Goal: Task Accomplishment & Management: Use online tool/utility

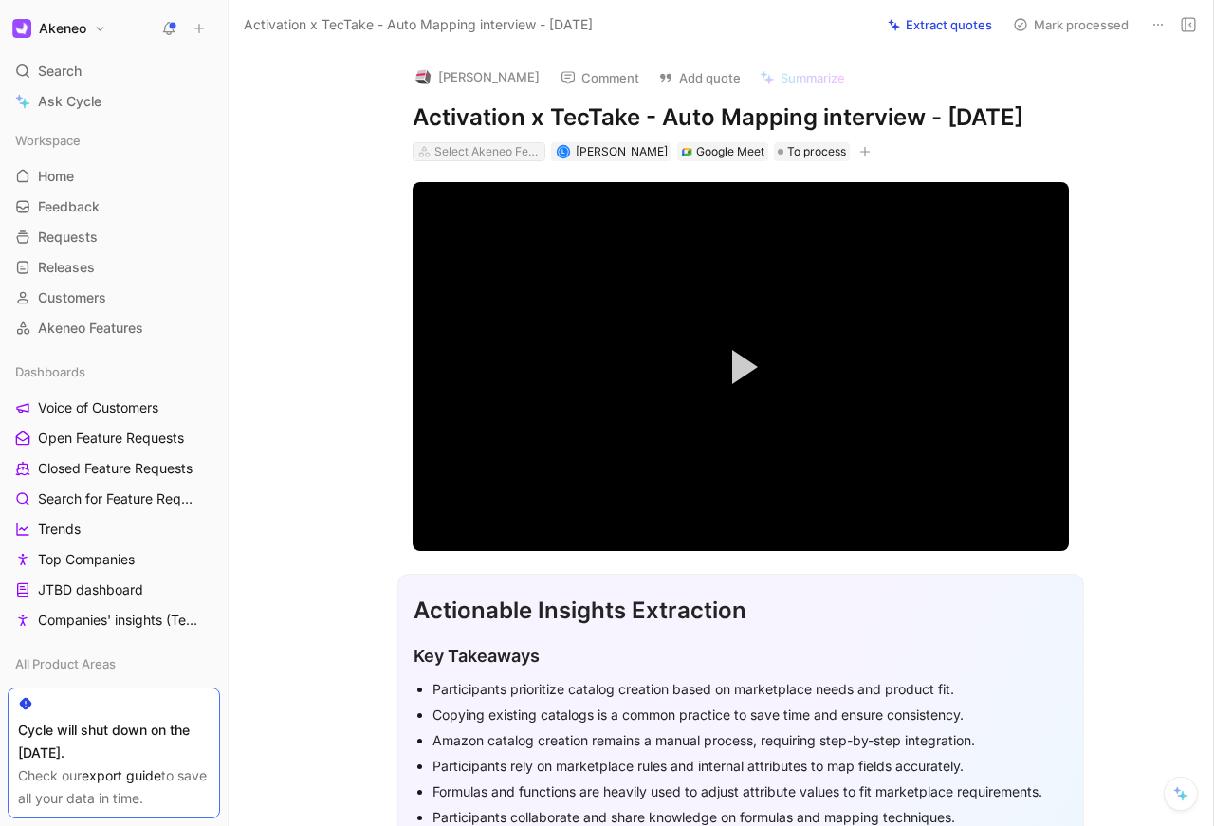
click at [498, 150] on div "Select Akeneo Features" at bounding box center [488, 151] width 106 height 19
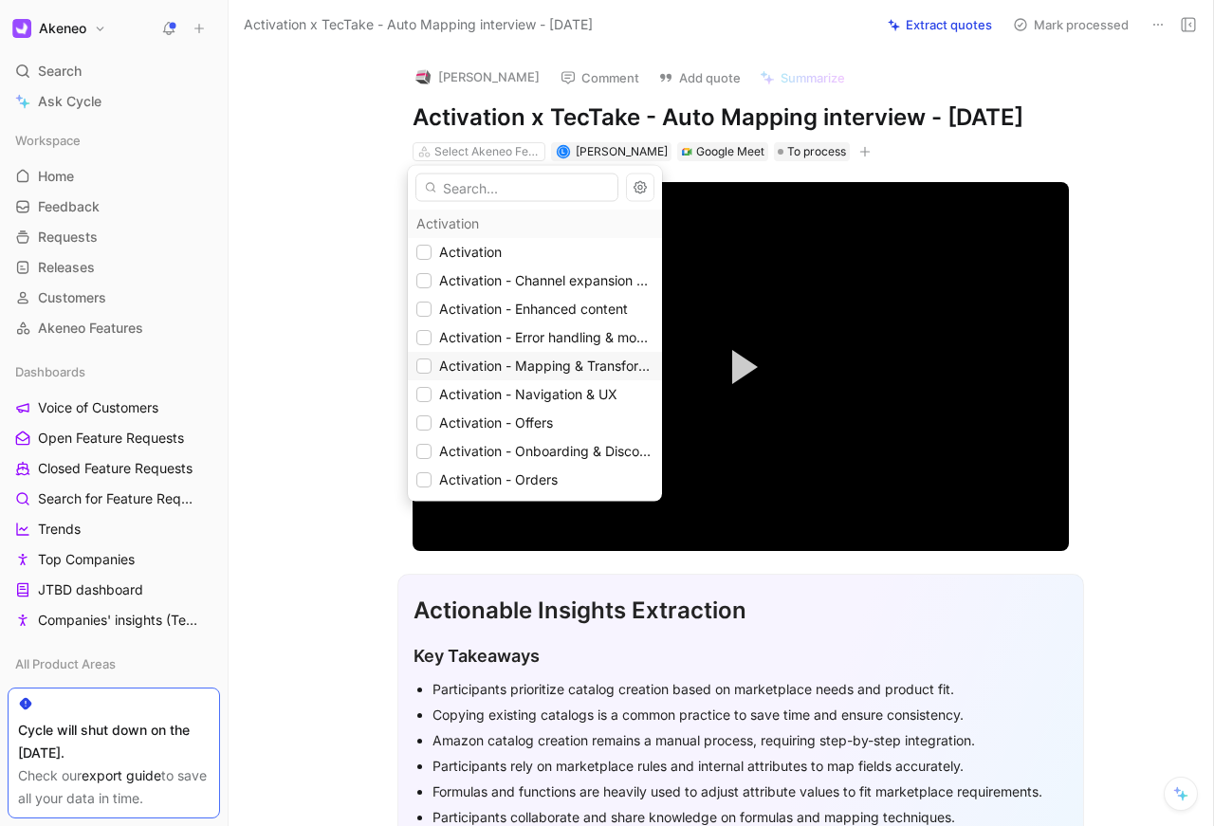
click at [532, 362] on span "Activation - Mapping & Transformation" at bounding box center [559, 366] width 241 height 16
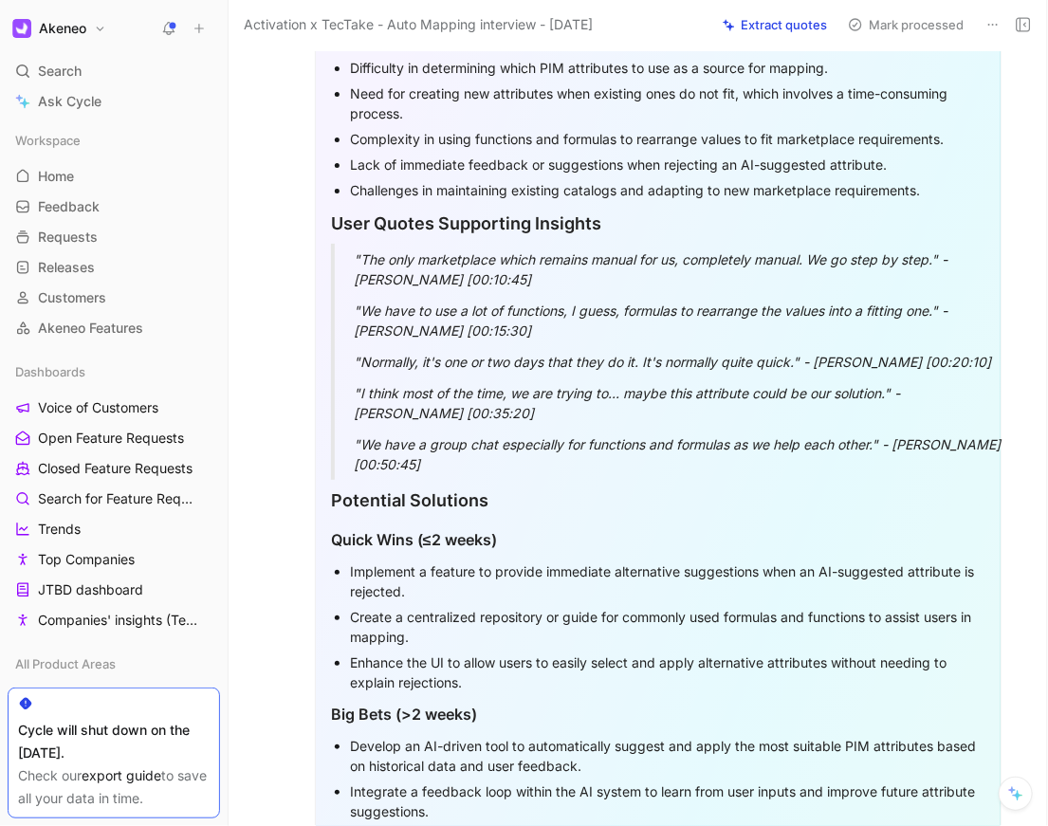
scroll to position [1535, 0]
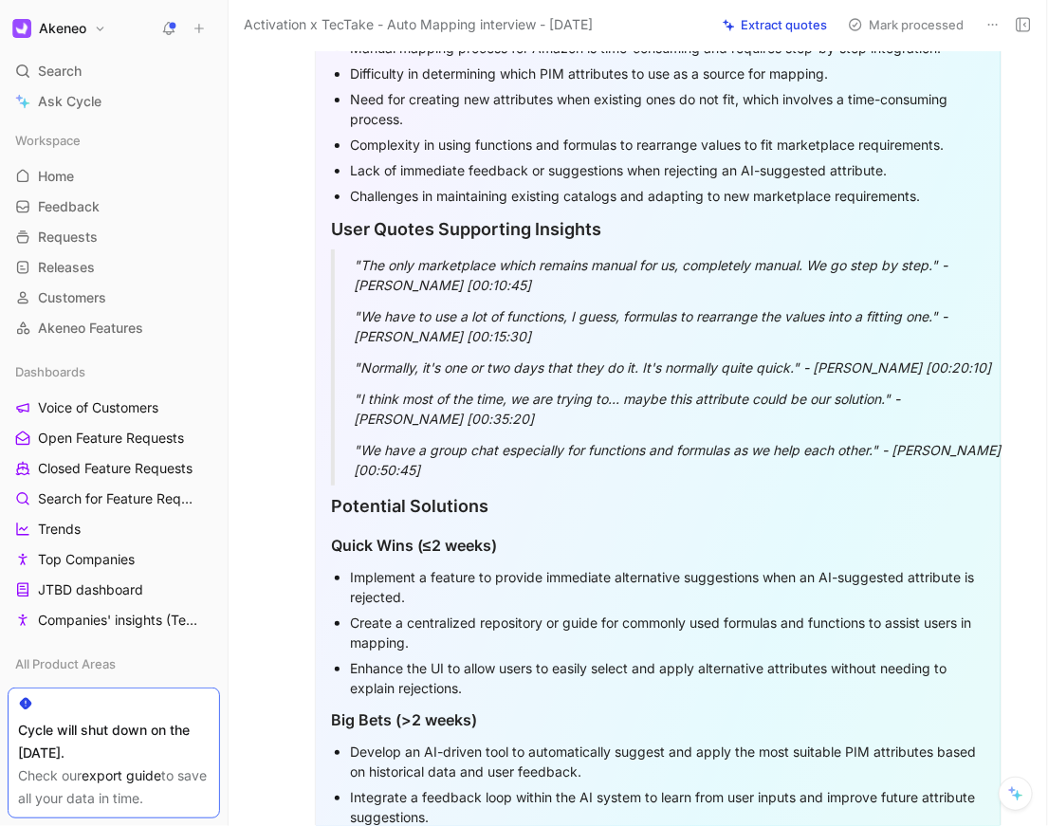
click at [221, 23] on icon at bounding box center [226, 28] width 15 height 15
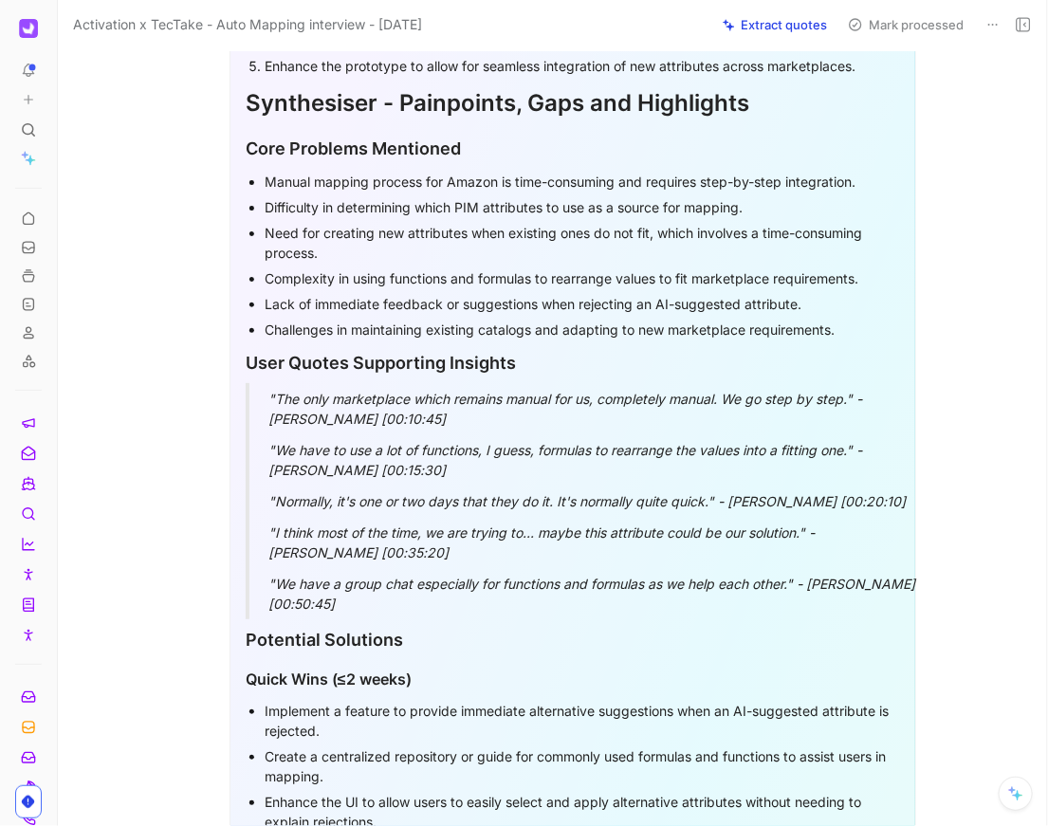
scroll to position [1397, 0]
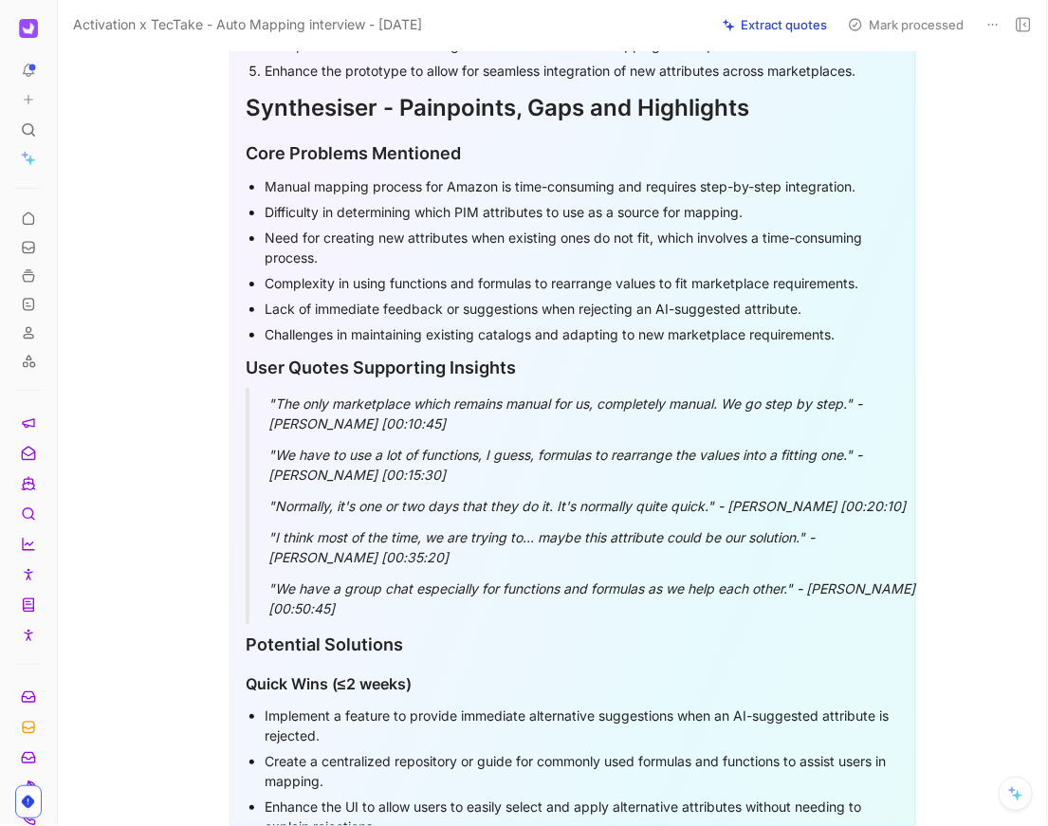
click at [483, 345] on p "Challenges in maintaining existing catalogs and adapting to new marketplace req…" at bounding box center [583, 335] width 636 height 26
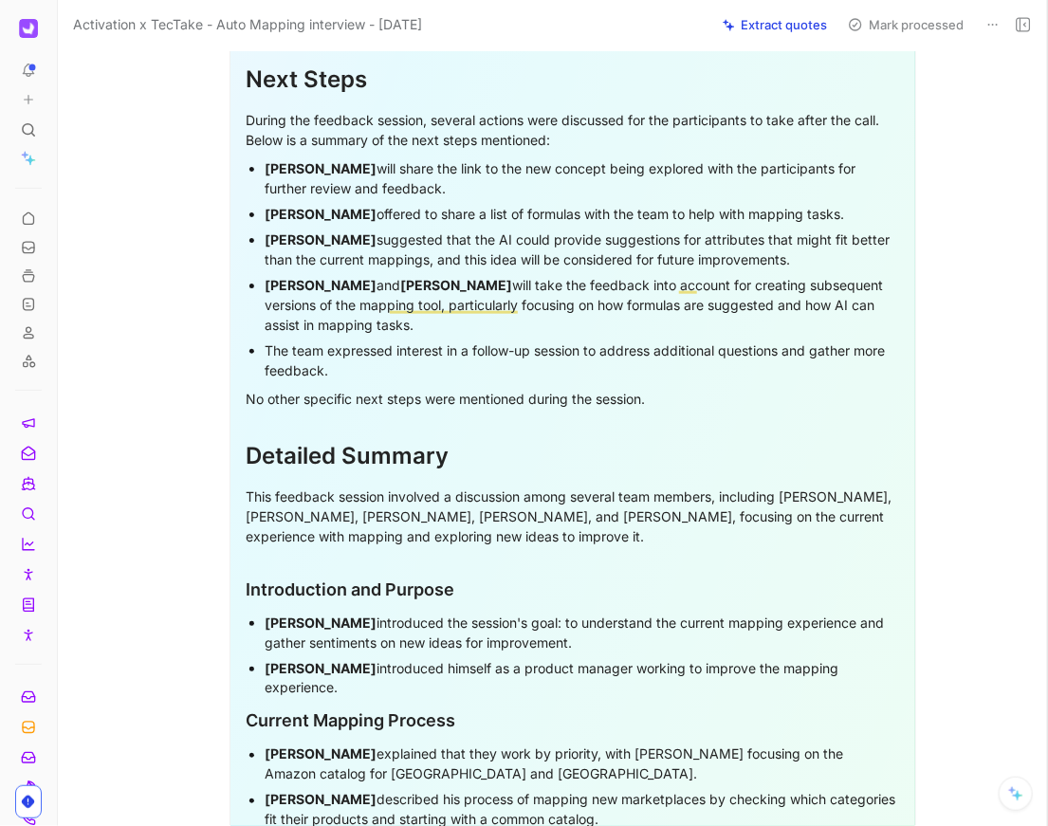
scroll to position [2595, 0]
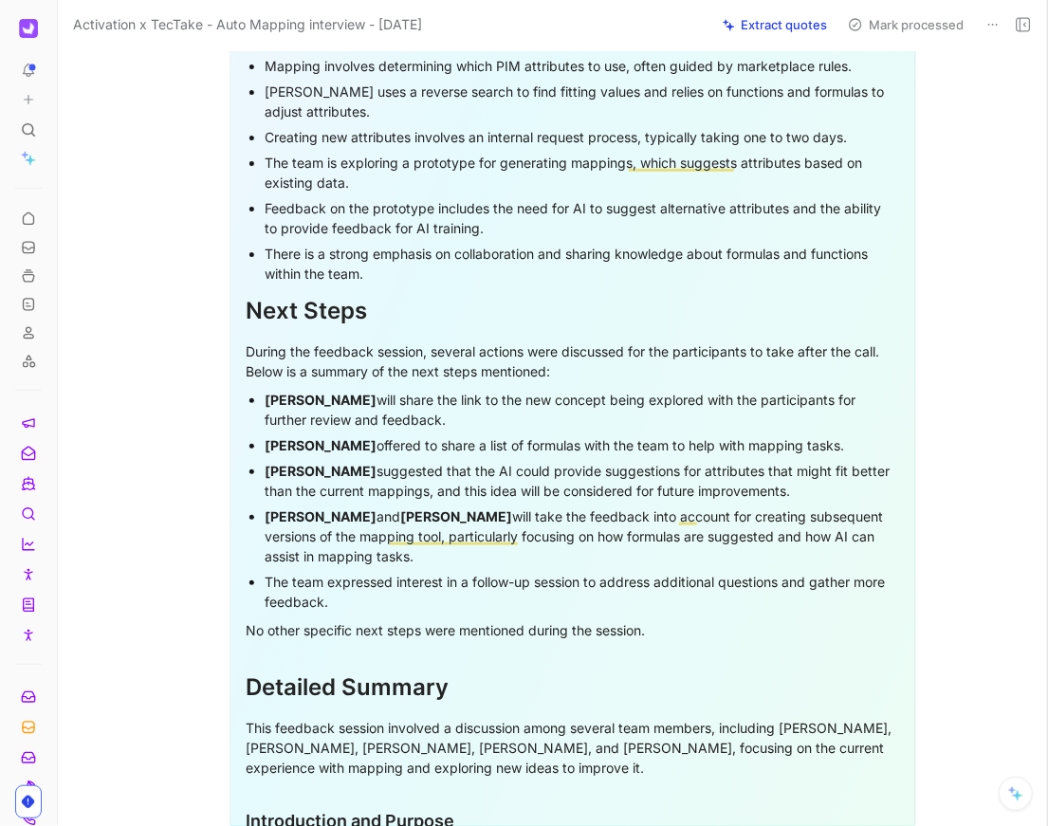
click at [449, 473] on div "[PERSON_NAME] suggested that the AI could provide suggestions for attributes th…" at bounding box center [583, 481] width 636 height 40
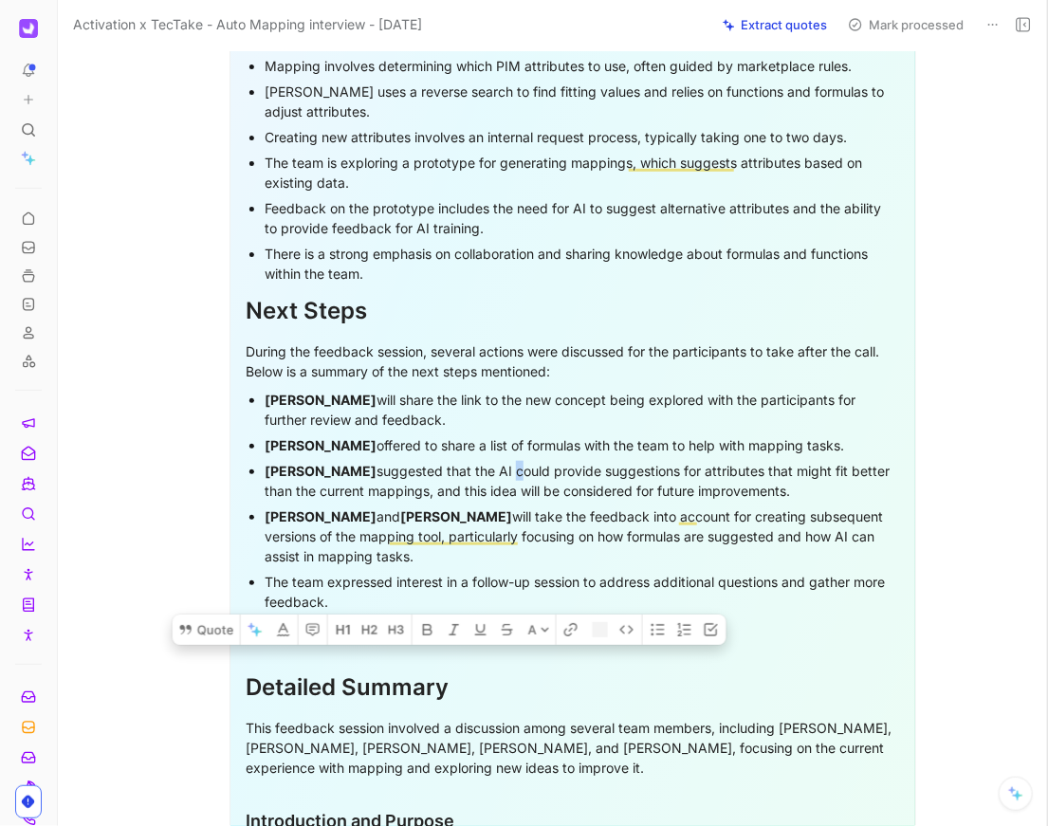
click at [449, 473] on div "[PERSON_NAME] suggested that the AI could provide suggestions for attributes th…" at bounding box center [583, 481] width 636 height 40
click at [238, 618] on icon at bounding box center [234, 625] width 15 height 15
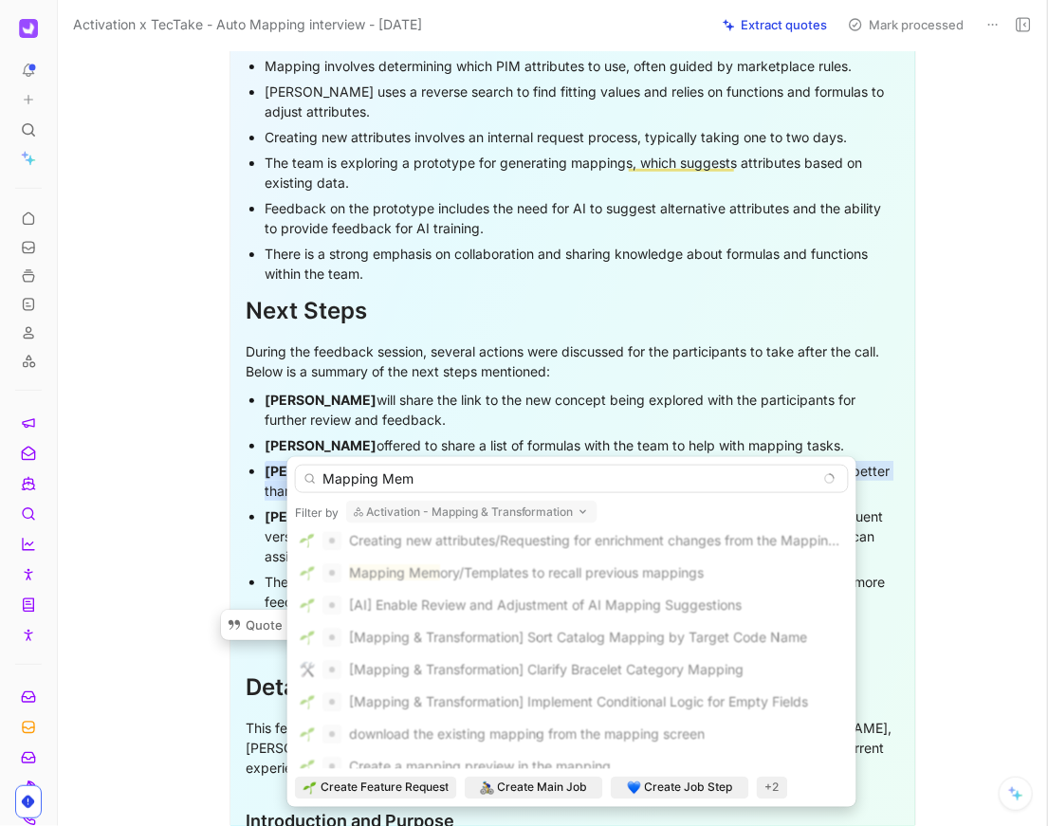
scroll to position [0, 0]
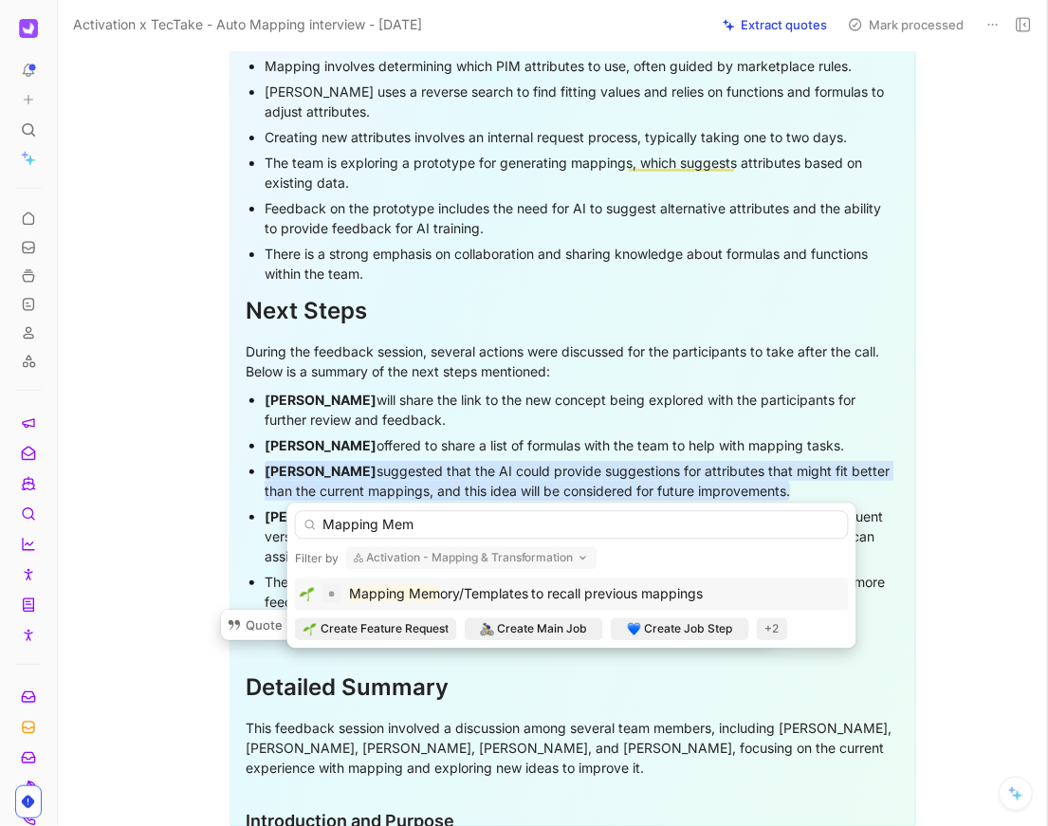
type input "Mapping Mem"
click at [513, 598] on span "ory/Templates to recall previous mappings" at bounding box center [572, 593] width 264 height 16
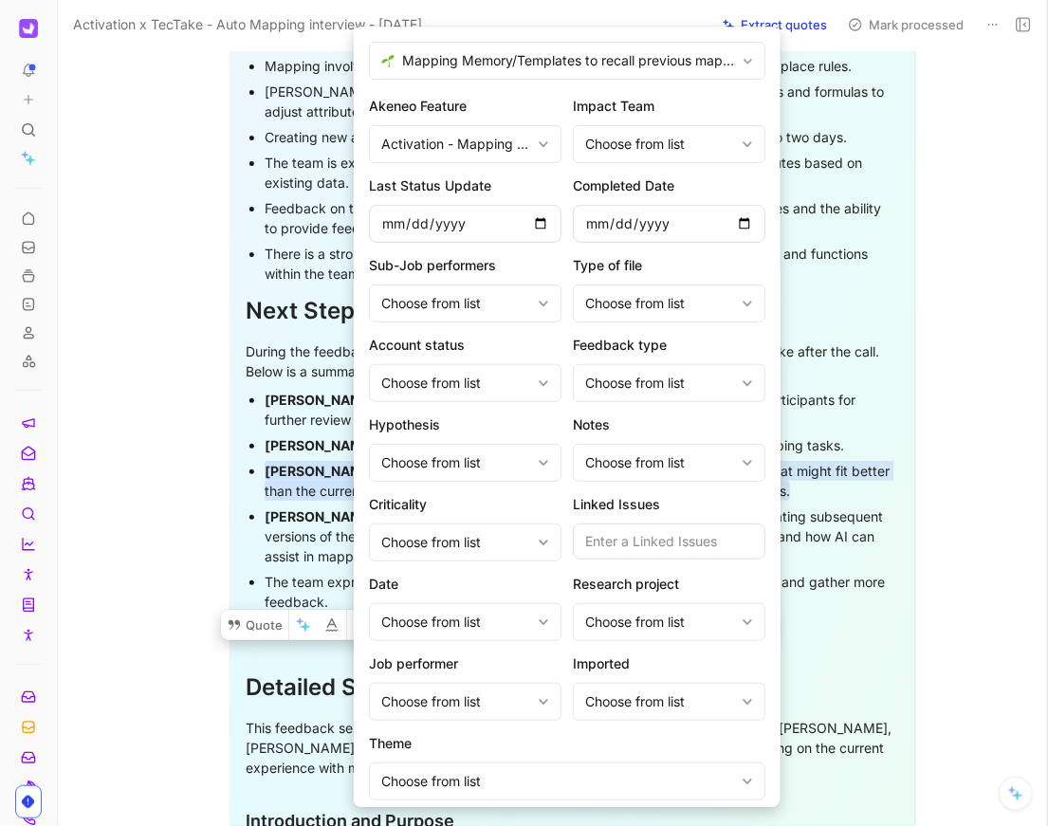
scroll to position [53, 0]
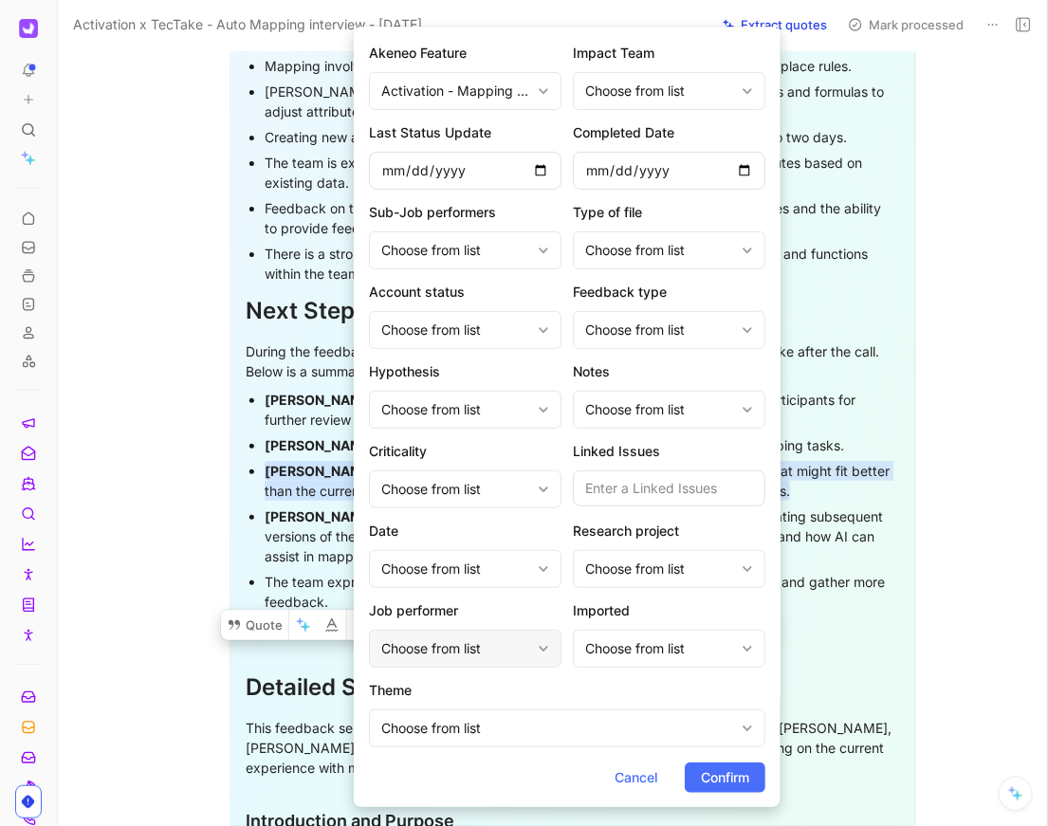
click at [473, 646] on div "Choose from list" at bounding box center [455, 649] width 149 height 23
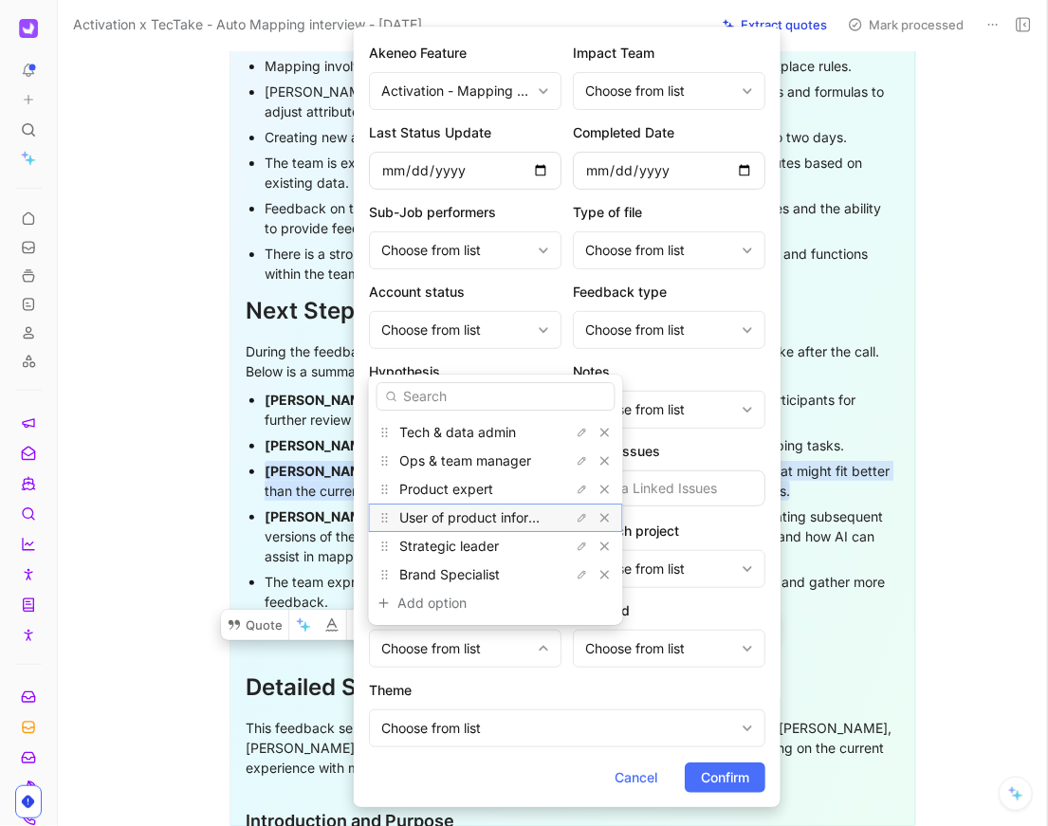
click at [478, 527] on div "User of product information" at bounding box center [471, 518] width 142 height 23
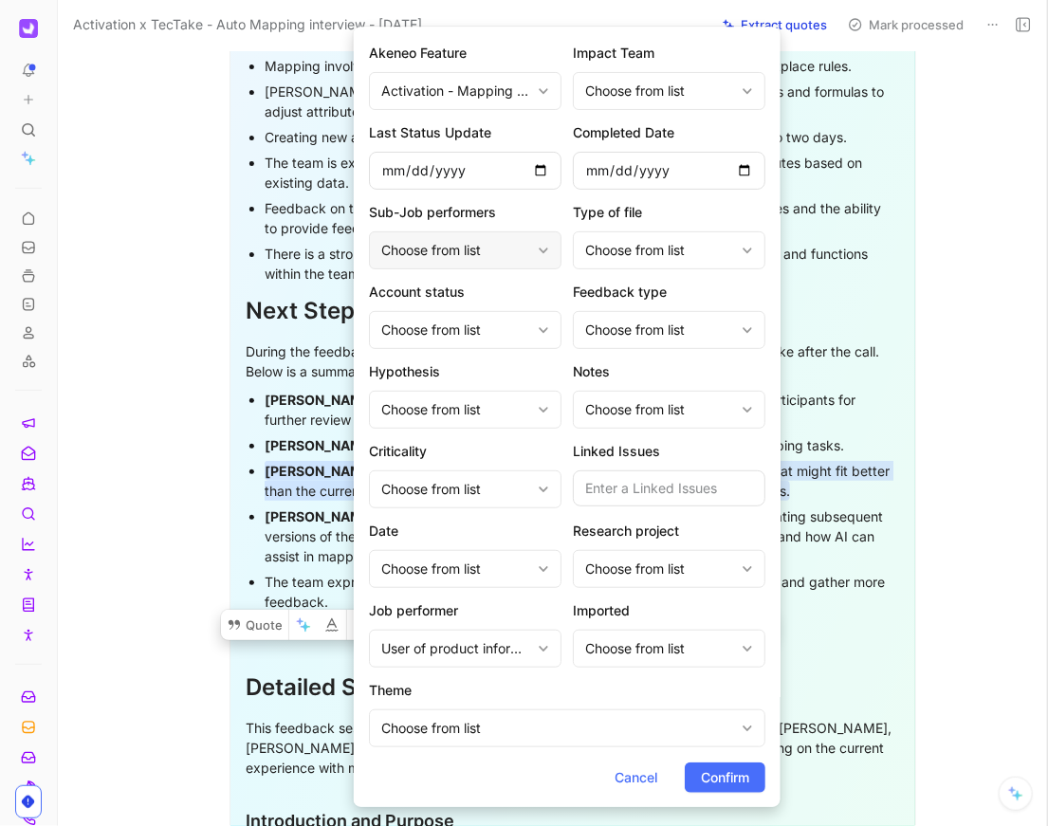
click at [475, 239] on div "Choose from list" at bounding box center [455, 250] width 149 height 23
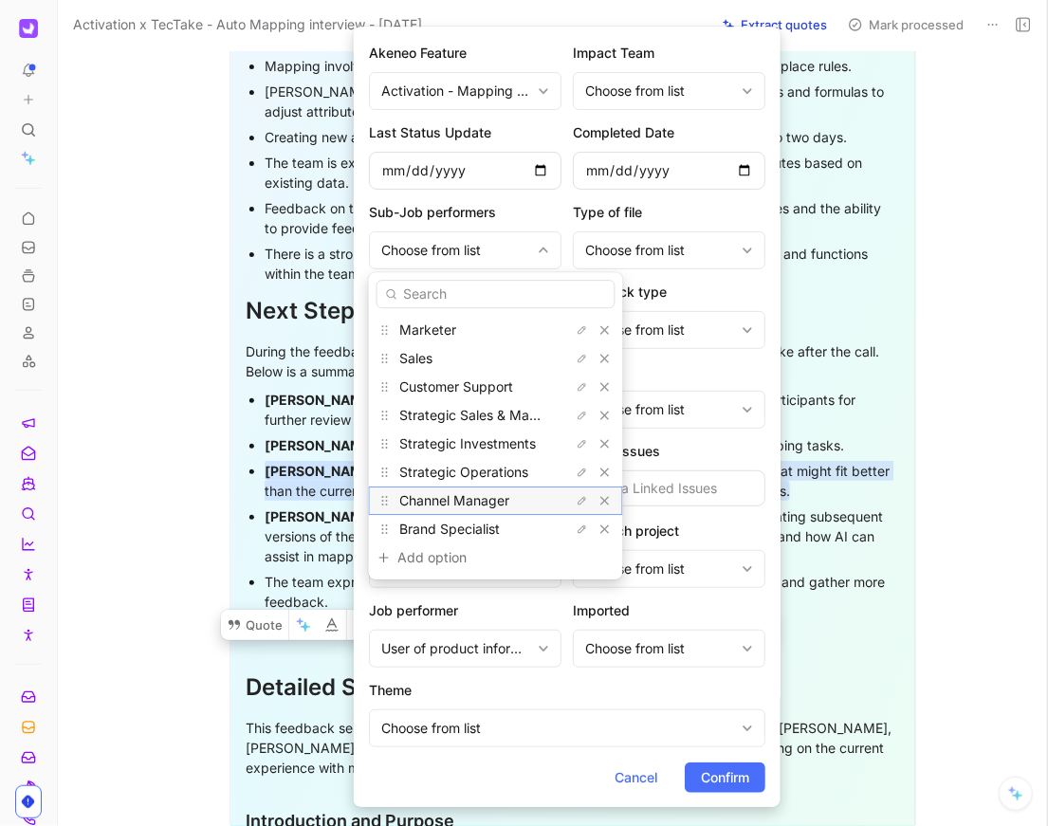
click at [480, 503] on span "Channel Manager" at bounding box center [455, 500] width 110 height 16
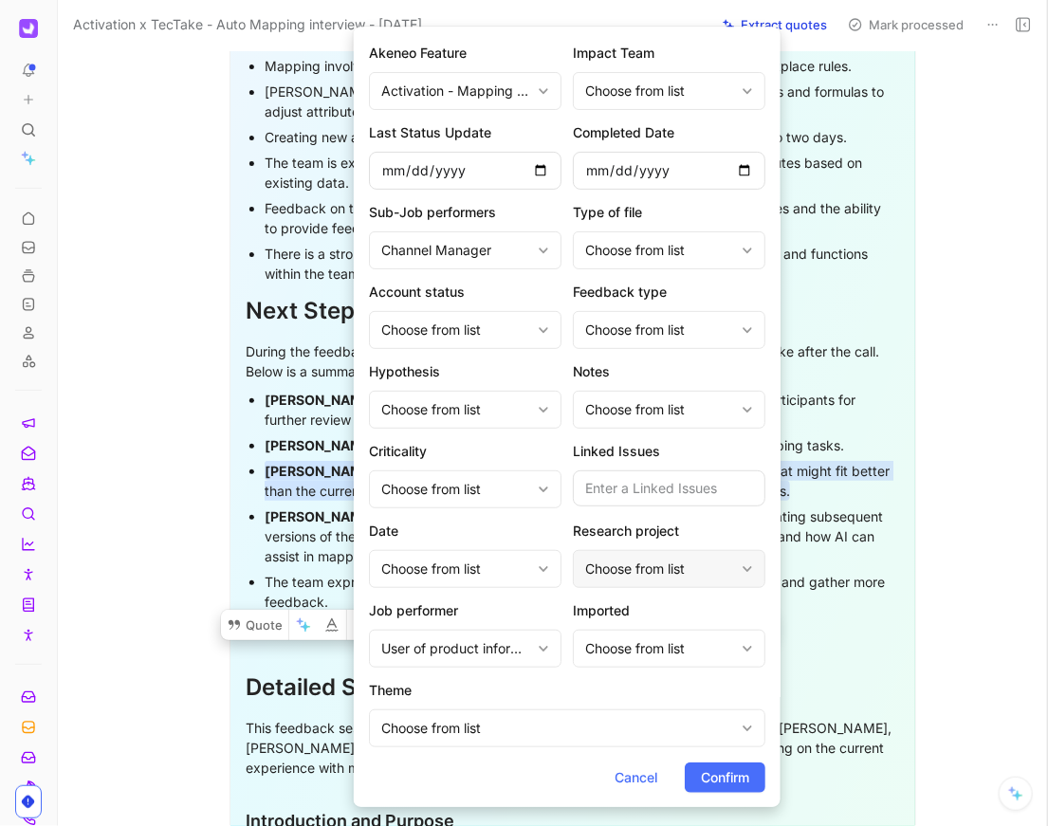
click at [624, 582] on div "Choose from list" at bounding box center [669, 569] width 193 height 38
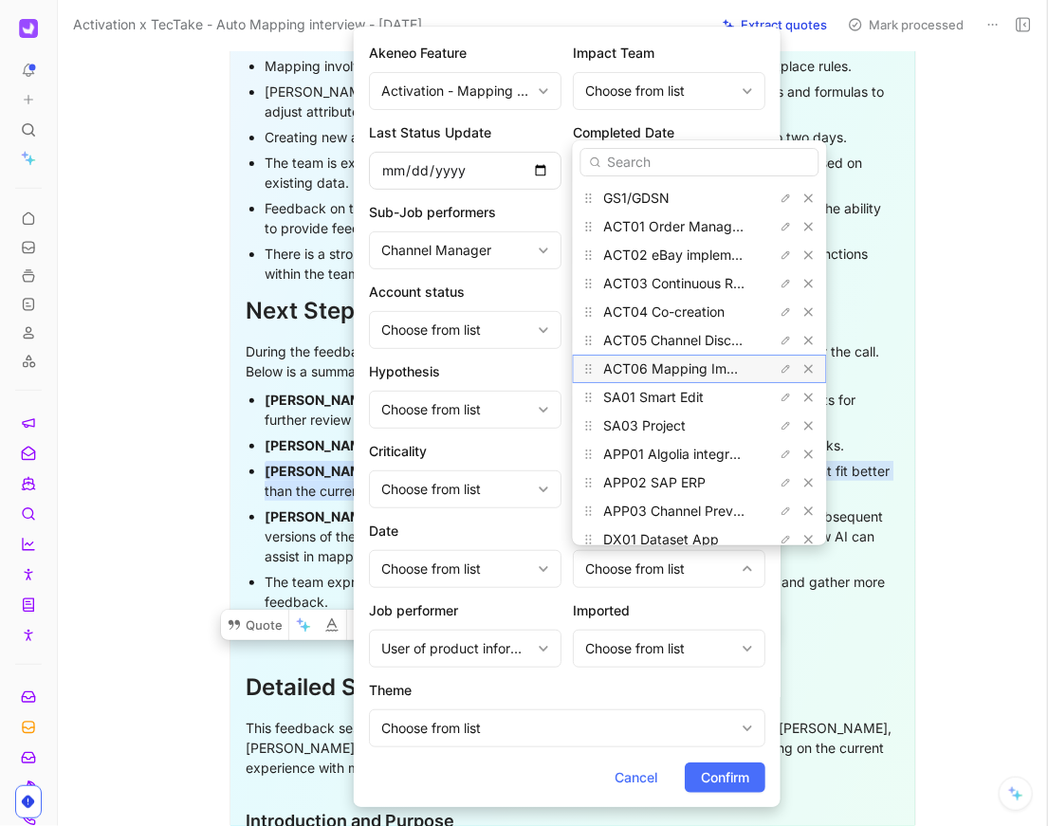
click at [672, 373] on span "ACT06 Mapping Improvements" at bounding box center [702, 369] width 197 height 16
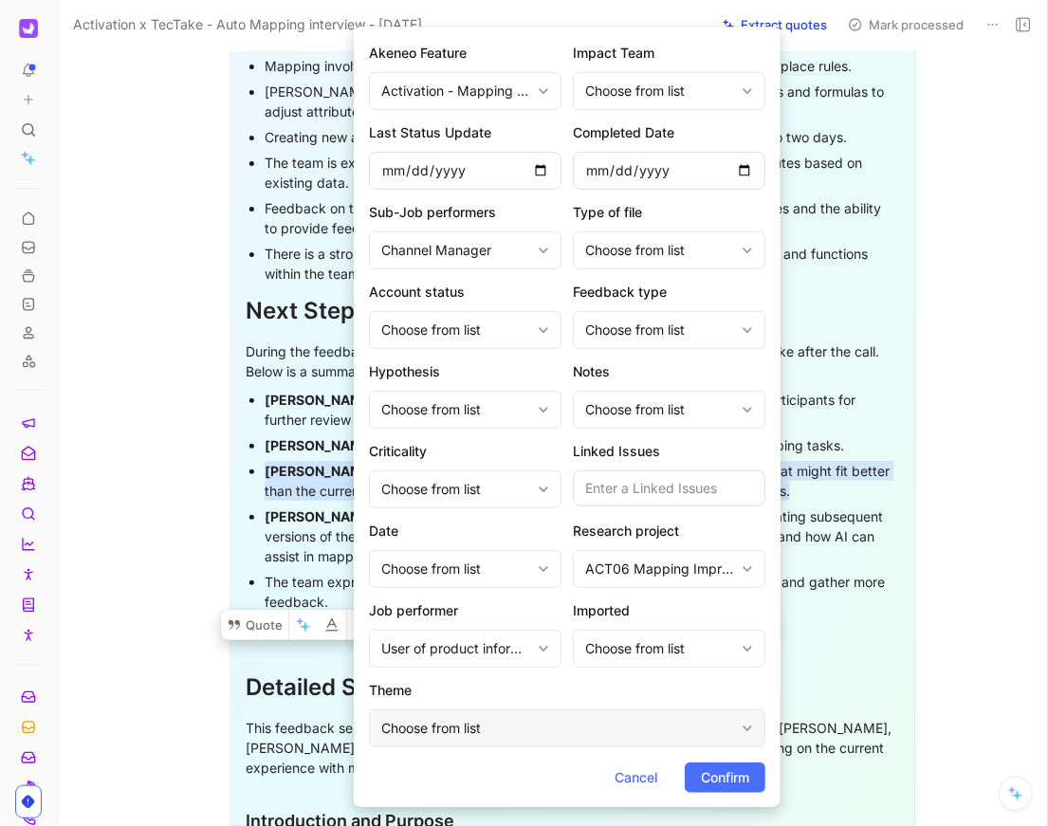
click at [499, 728] on div "Choose from list" at bounding box center [557, 728] width 353 height 23
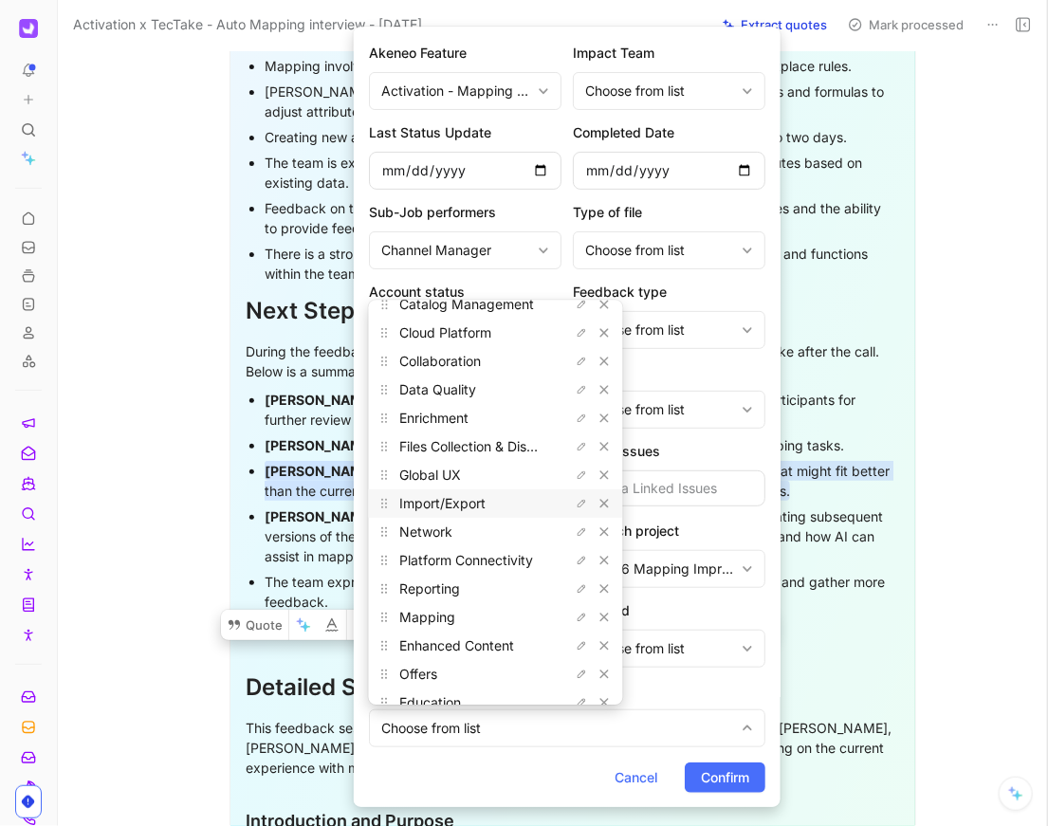
scroll to position [243, 0]
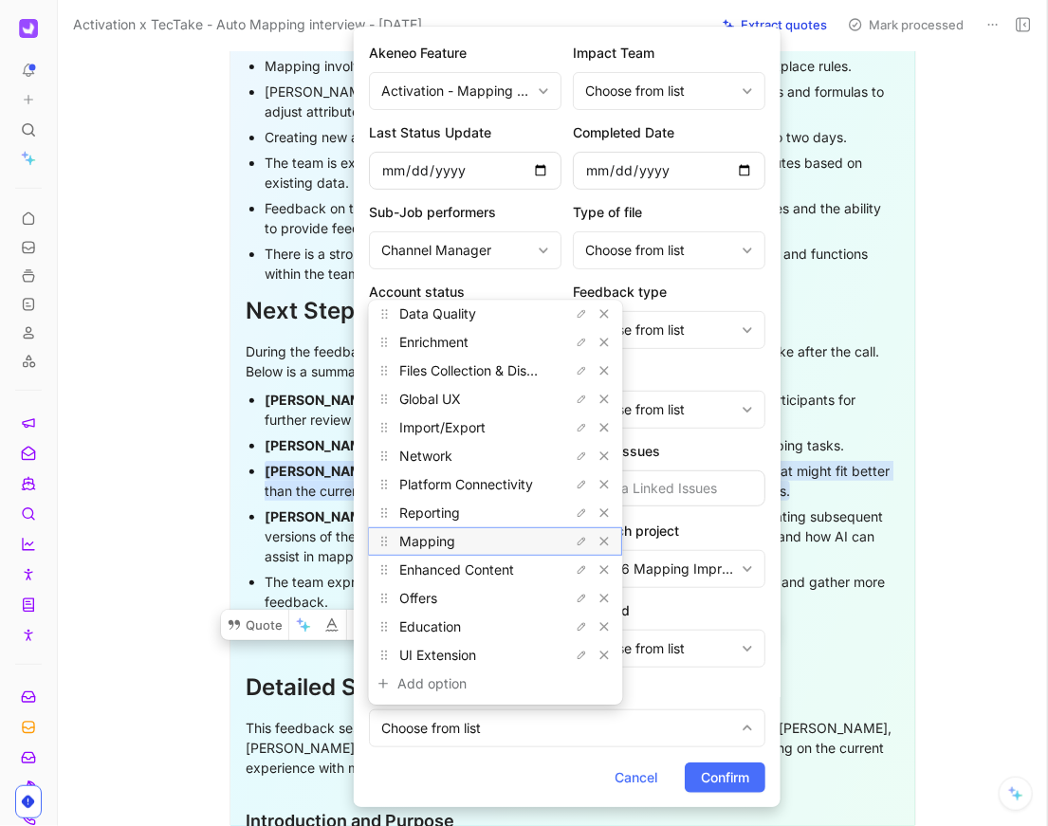
click at [457, 550] on div "Mapping" at bounding box center [471, 541] width 142 height 23
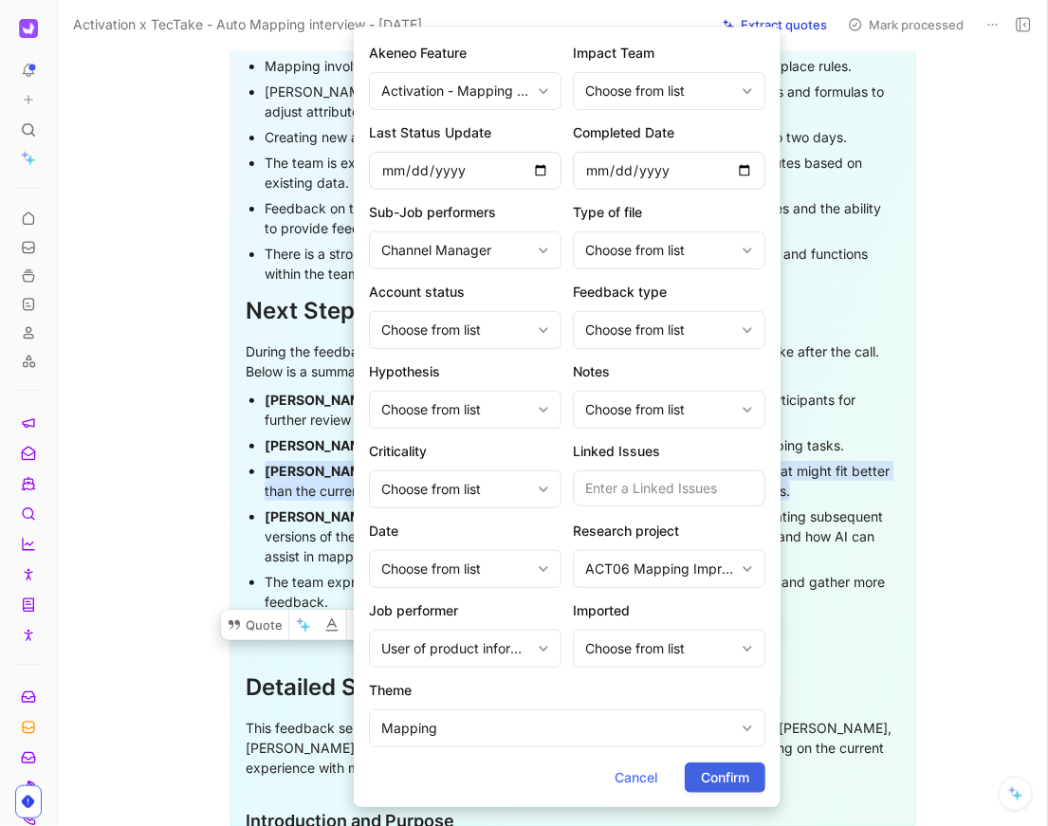
click at [701, 767] on span "Confirm" at bounding box center [725, 778] width 48 height 23
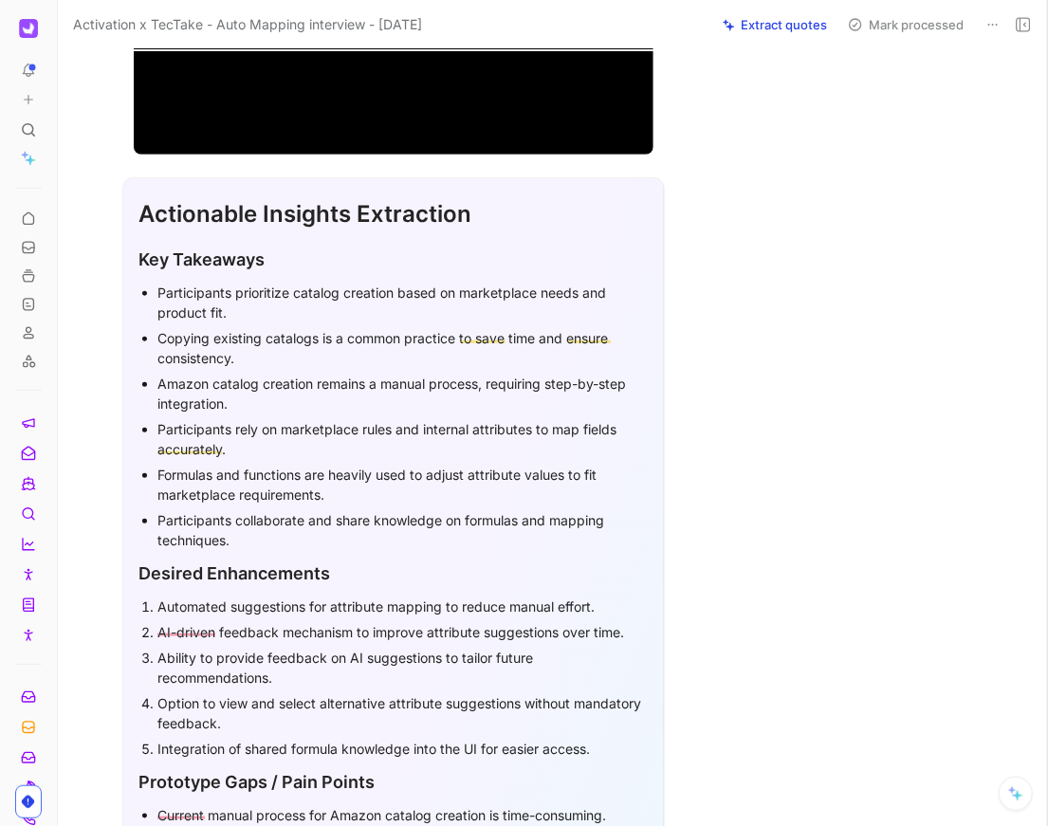
scroll to position [313, 0]
